Goal: Task Accomplishment & Management: Use online tool/utility

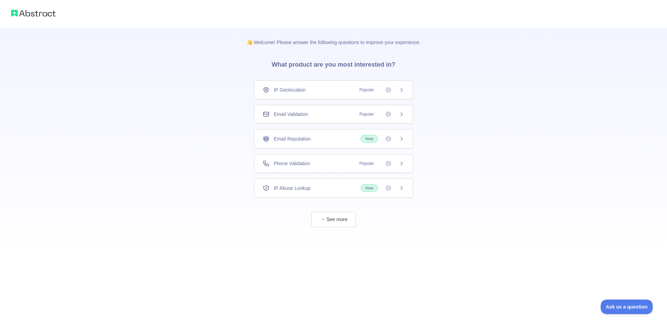
click at [349, 162] on div "Phone Validation Popular" at bounding box center [334, 163] width 142 height 7
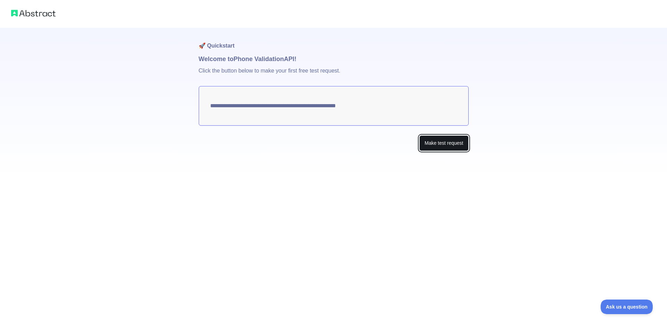
click at [430, 144] on button "Make test request" at bounding box center [444, 144] width 49 height 16
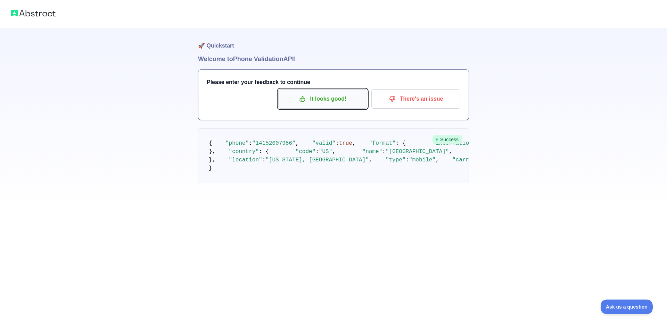
click at [351, 103] on p "It looks good!" at bounding box center [323, 99] width 79 height 12
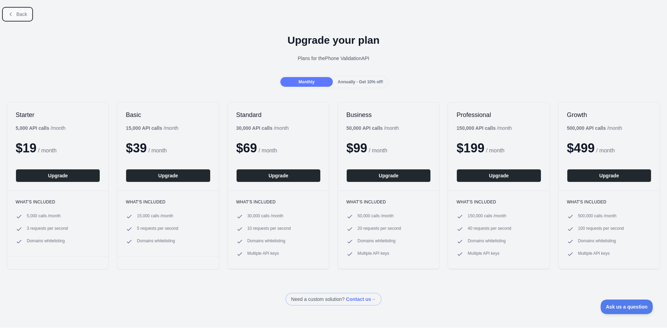
click at [23, 18] on button "Back" at bounding box center [17, 14] width 28 height 12
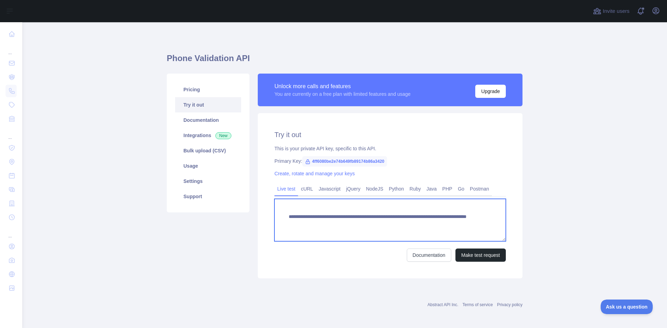
drag, startPoint x: 414, startPoint y: 226, endPoint x: 428, endPoint y: 226, distance: 13.2
click at [428, 226] on textarea "**********" at bounding box center [390, 220] width 231 height 42
click at [410, 224] on textarea "**********" at bounding box center [390, 220] width 231 height 42
drag, startPoint x: 408, startPoint y: 224, endPoint x: 460, endPoint y: 225, distance: 51.8
click at [460, 225] on textarea "**********" at bounding box center [390, 220] width 231 height 42
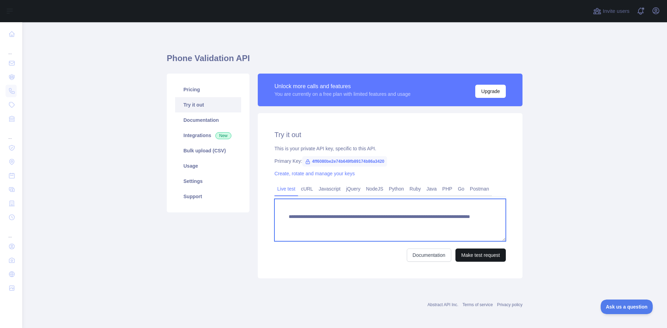
type textarea "**********"
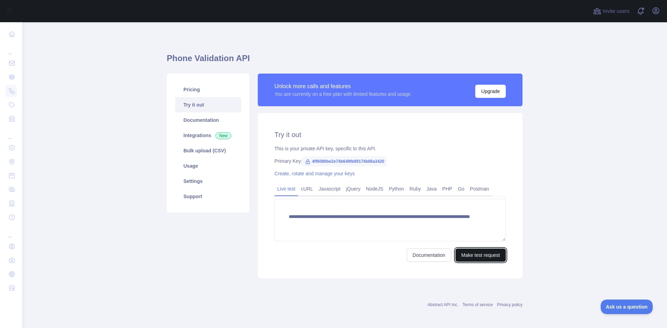
click at [483, 252] on button "Make test request" at bounding box center [481, 255] width 50 height 13
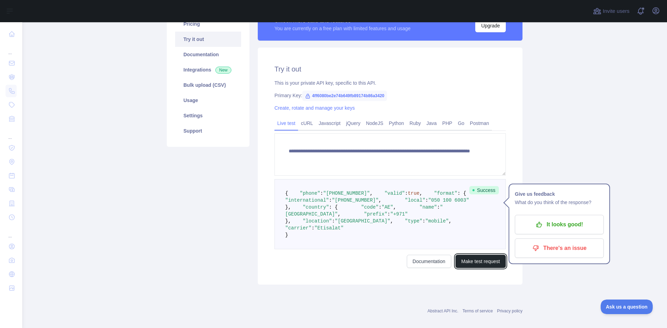
scroll to position [70, 0]
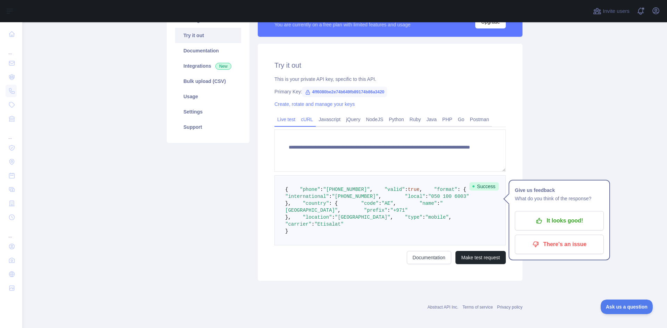
click at [307, 120] on link "cURL" at bounding box center [307, 119] width 18 height 11
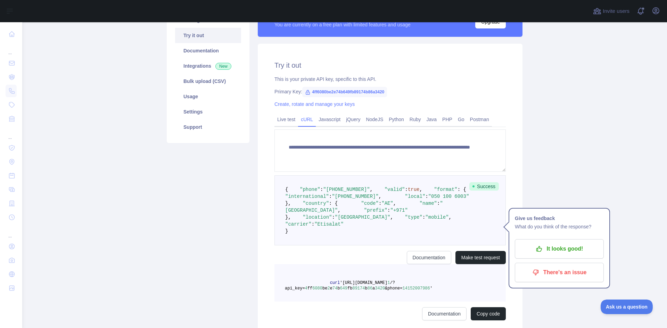
scroll to position [0, 0]
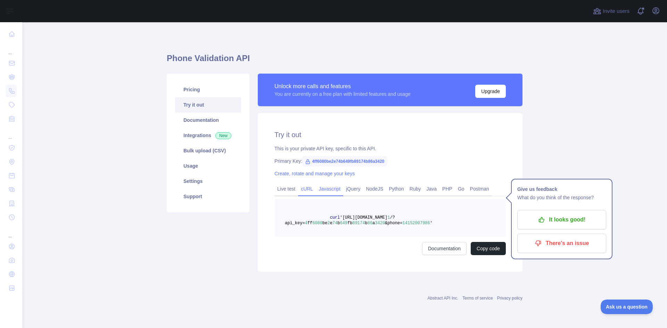
click at [328, 189] on link "Javascript" at bounding box center [329, 189] width 27 height 11
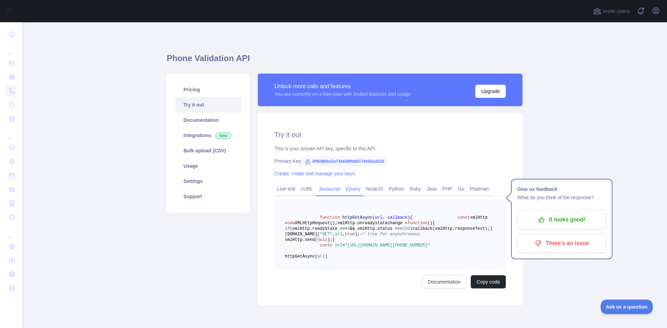
click at [354, 193] on link "jQuery" at bounding box center [353, 189] width 20 height 11
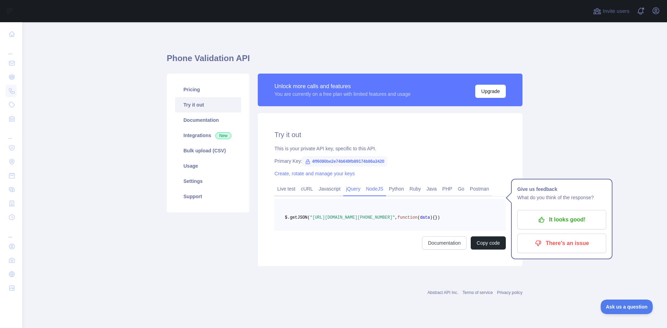
click at [373, 190] on link "NodeJS" at bounding box center [374, 189] width 23 height 11
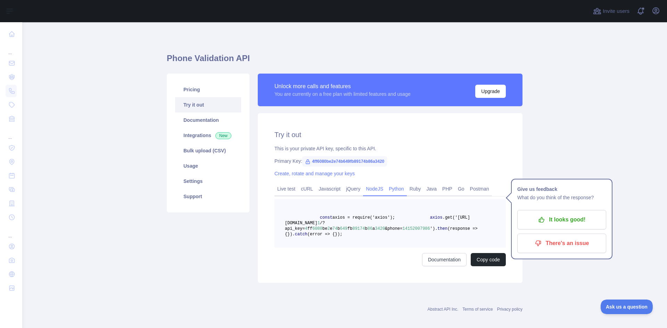
click at [398, 193] on link "Python" at bounding box center [396, 189] width 21 height 11
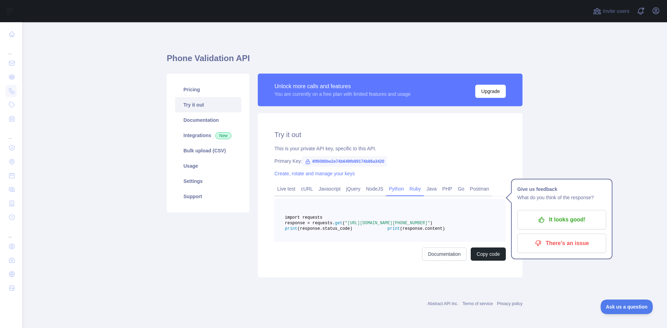
click at [413, 188] on link "Ruby" at bounding box center [415, 189] width 17 height 11
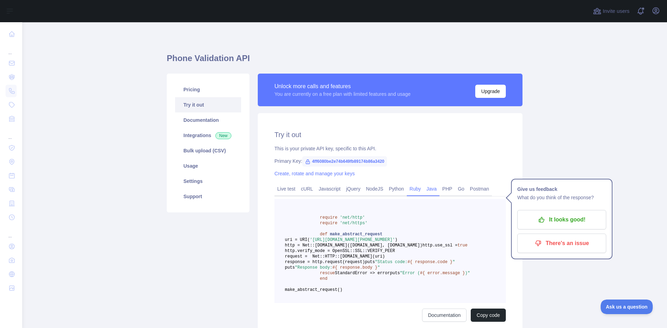
click at [433, 189] on link "Java" at bounding box center [432, 189] width 16 height 11
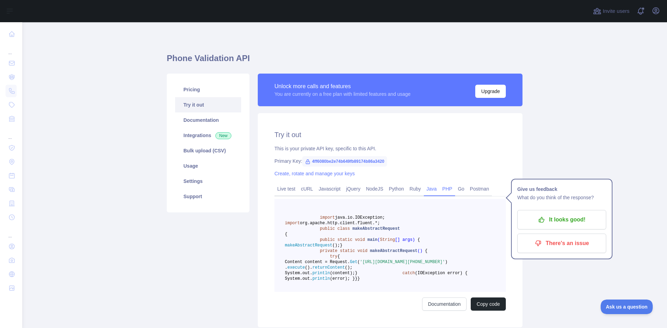
click at [443, 189] on link "PHP" at bounding box center [448, 189] width 16 height 11
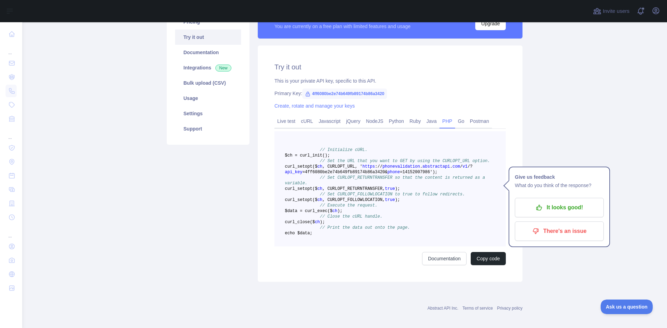
scroll to position [70, 0]
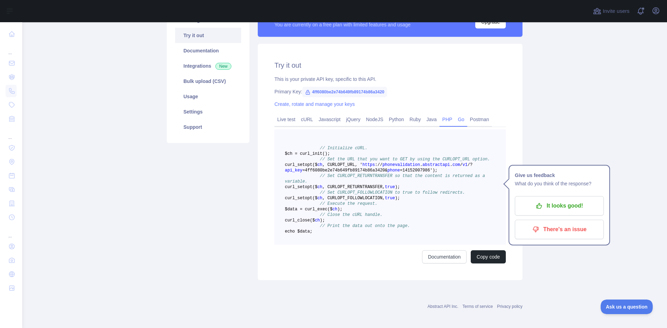
click at [457, 117] on link "Go" at bounding box center [461, 119] width 12 height 11
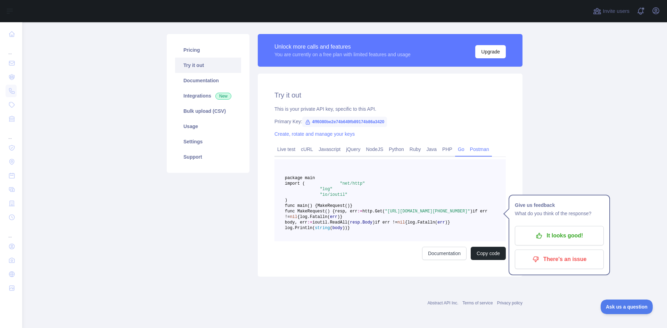
click at [473, 144] on link "Postman" at bounding box center [479, 149] width 25 height 11
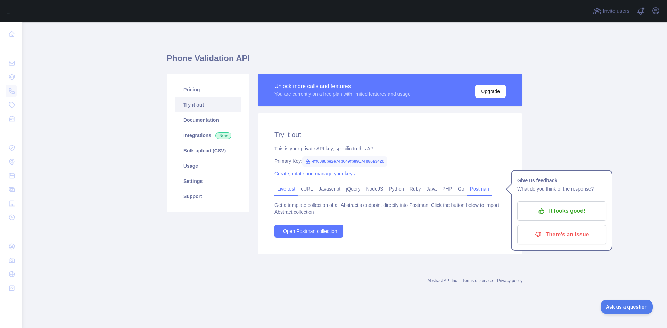
click at [284, 186] on link "Live test" at bounding box center [287, 189] width 24 height 11
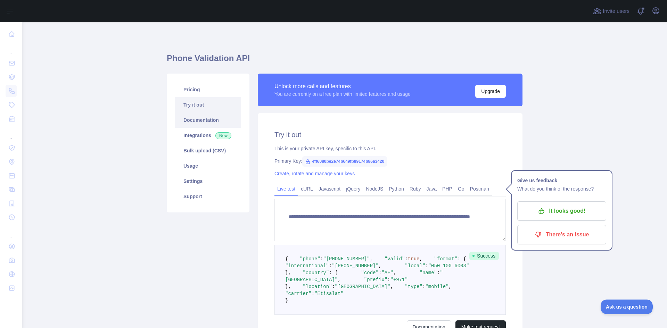
click at [205, 123] on link "Documentation" at bounding box center [208, 120] width 66 height 15
